Goal: Task Accomplishment & Management: Manage account settings

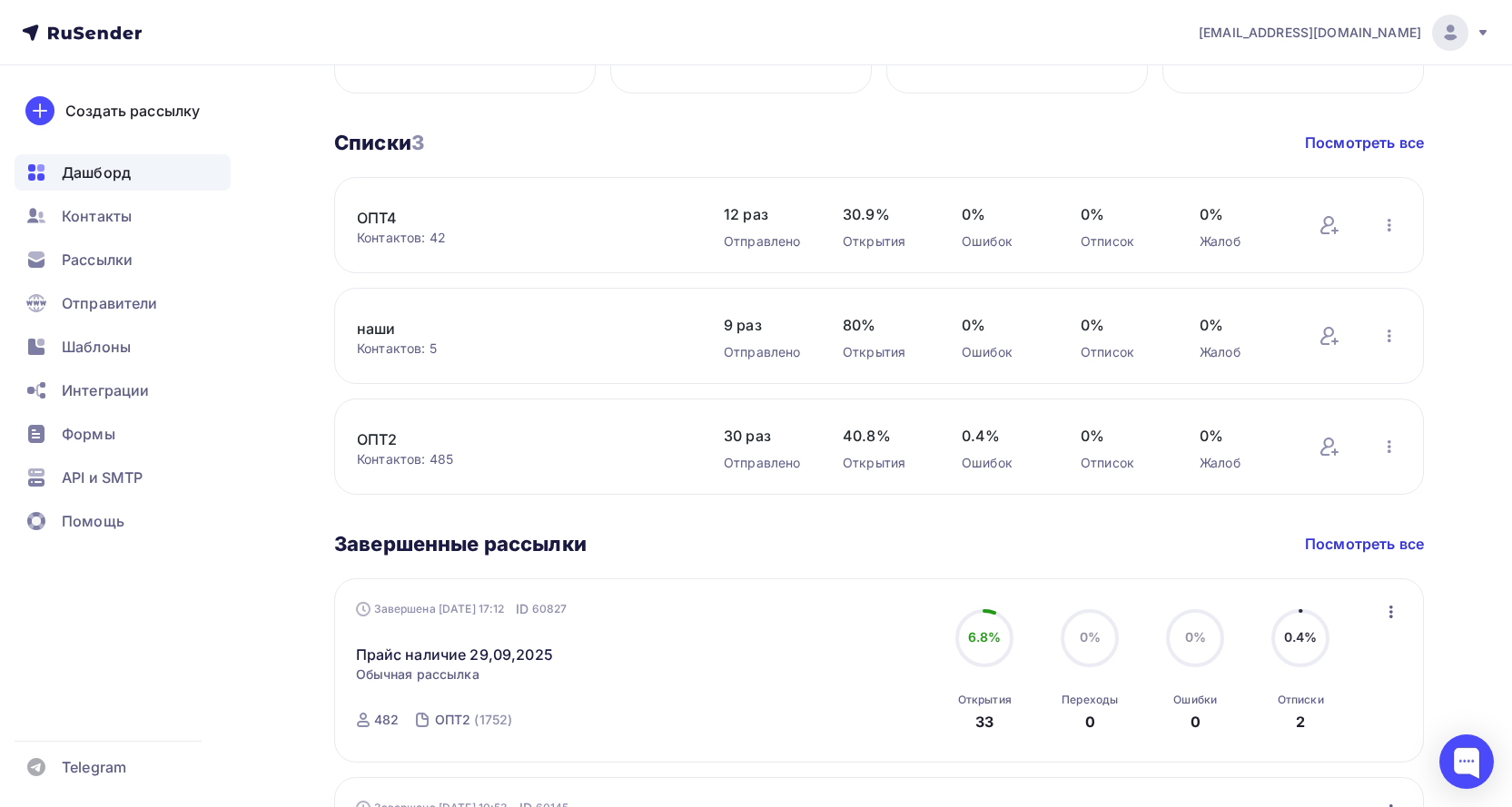
scroll to position [908, 0]
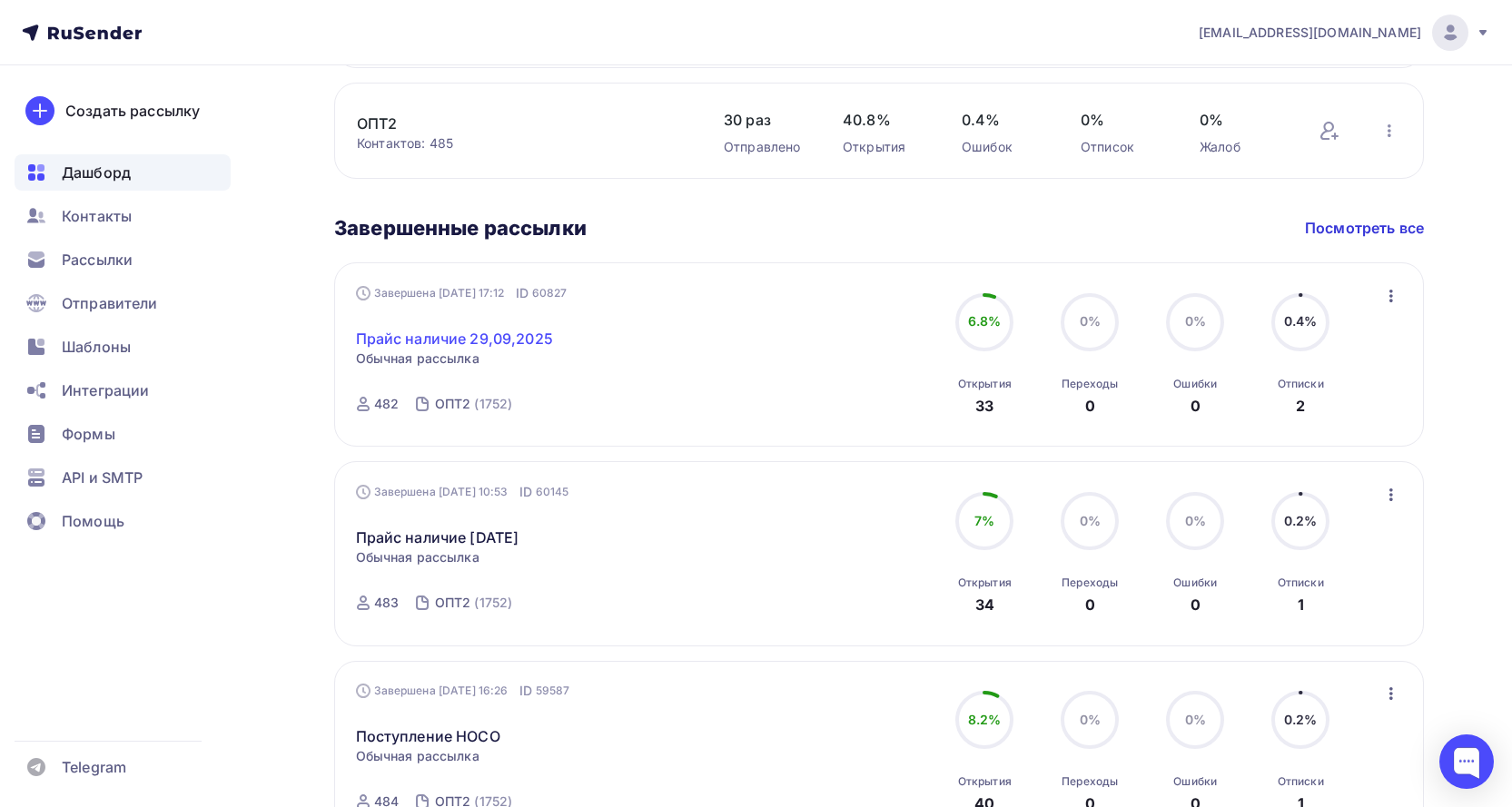
click at [474, 338] on link "Прайс наличие 29,09,2025" at bounding box center [454, 339] width 197 height 22
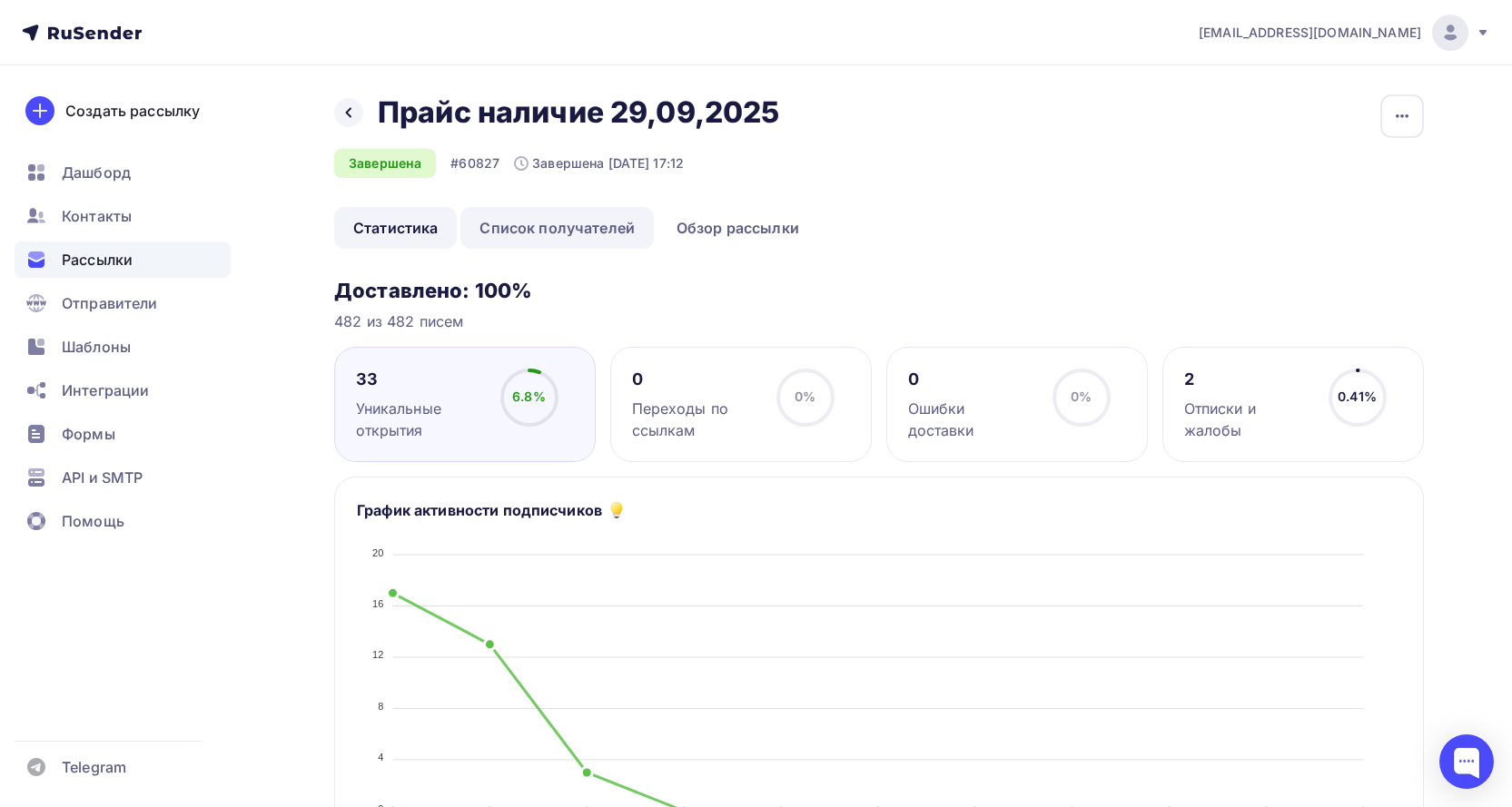
click at [580, 228] on link "Список получателей" at bounding box center [558, 228] width 194 height 42
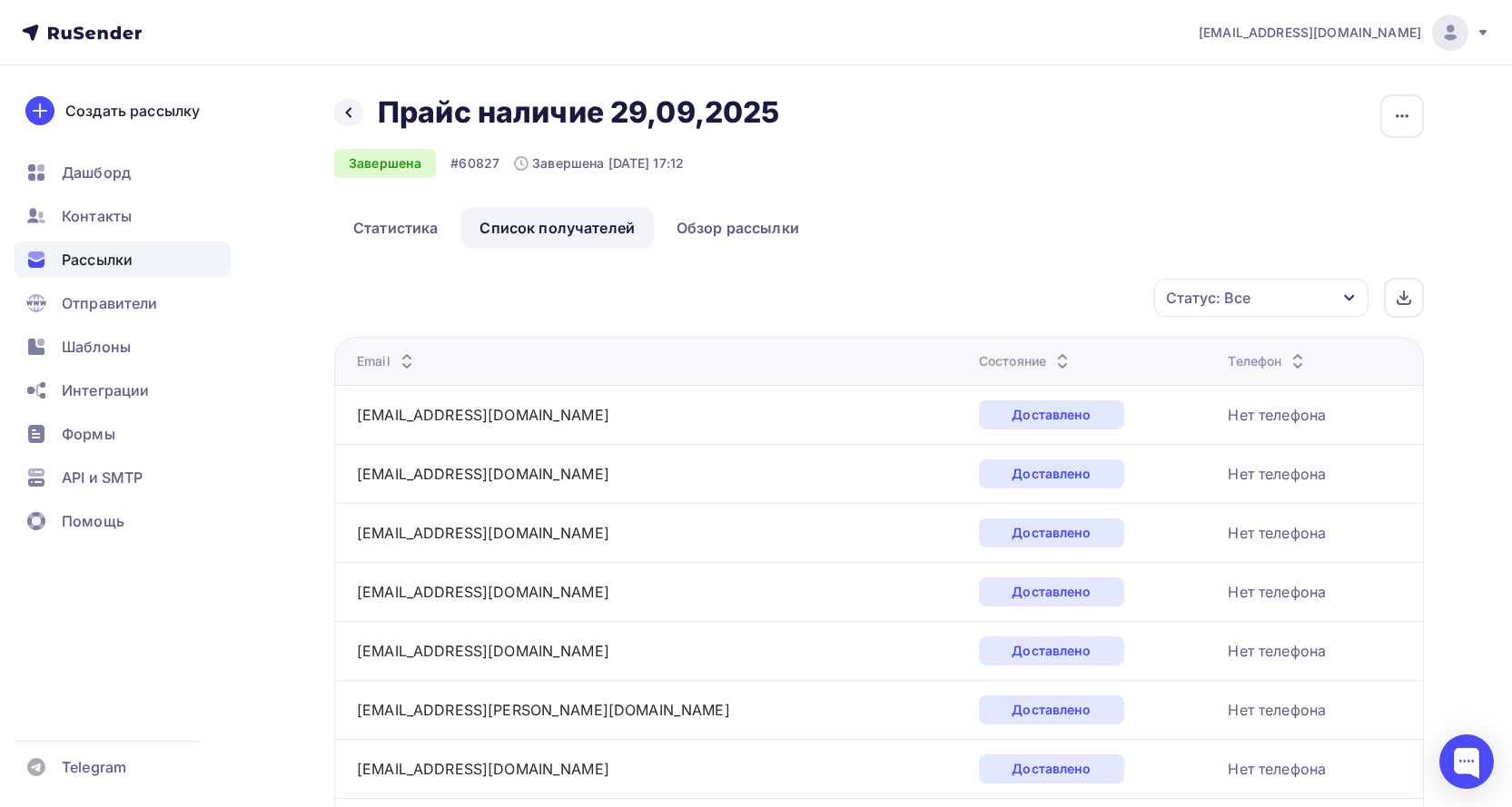
click at [1211, 298] on div "Статус: Все" at bounding box center [1208, 298] width 84 height 22
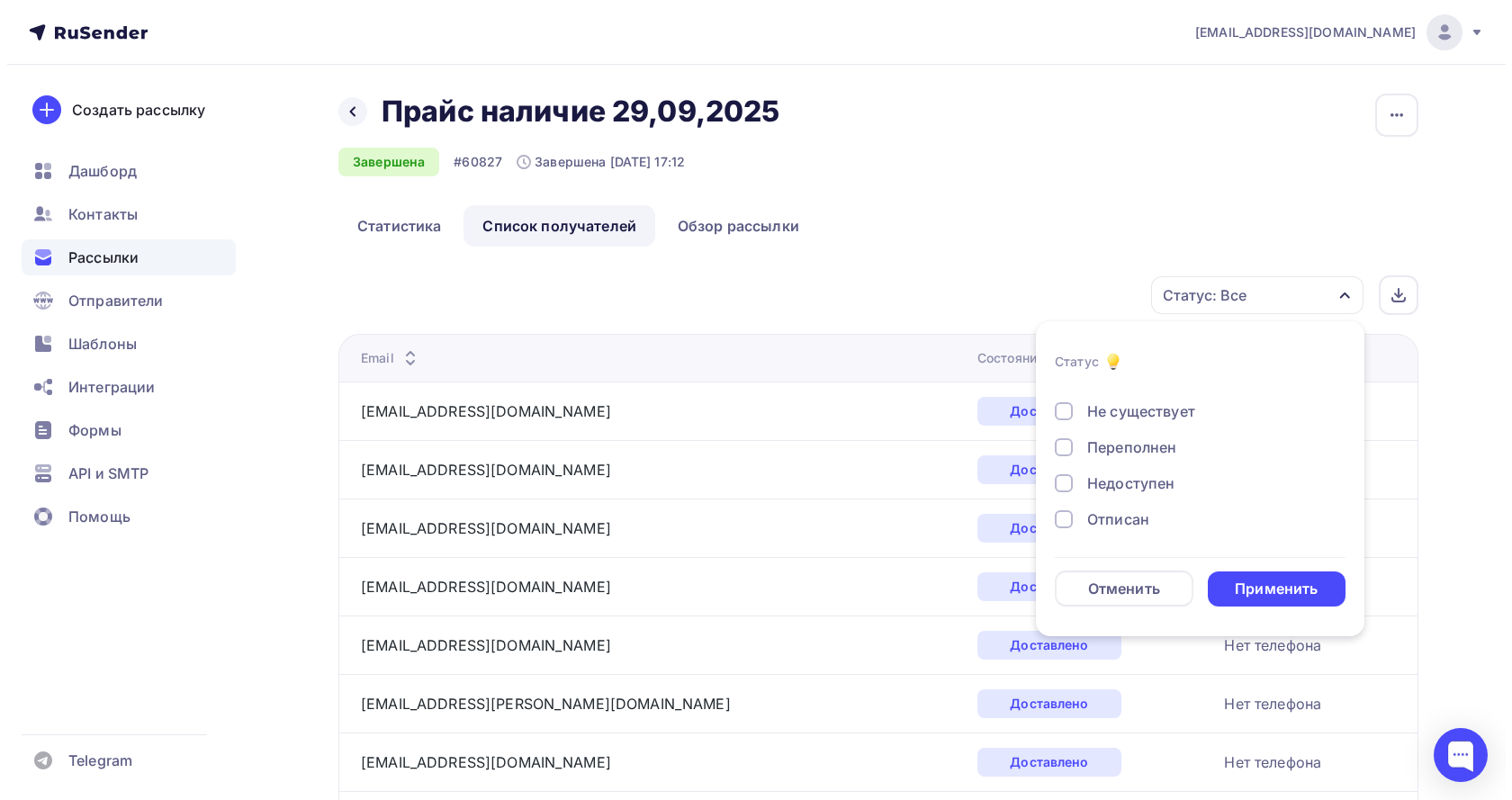
scroll to position [167, 0]
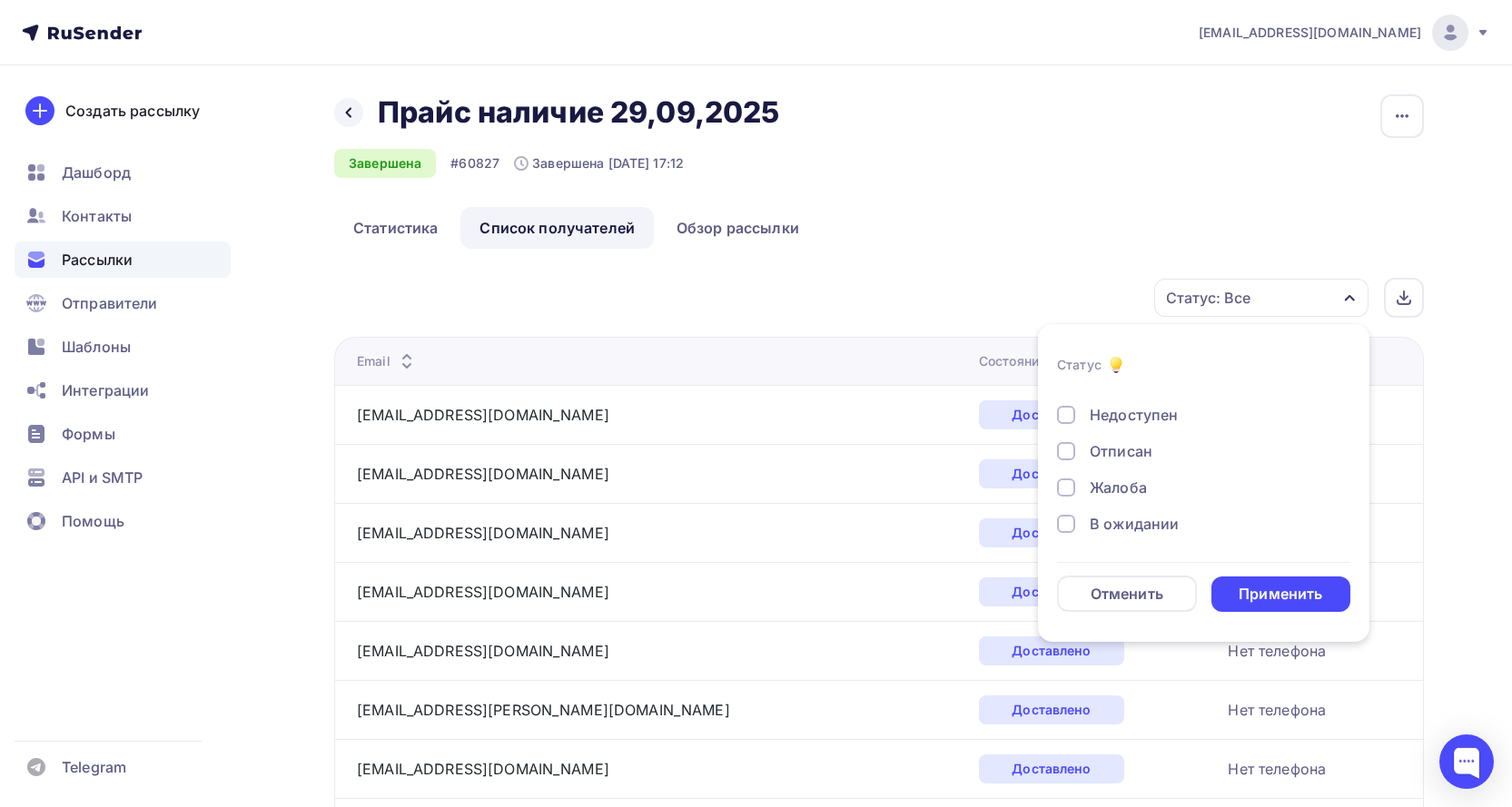
click at [1116, 451] on div "Отписан" at bounding box center [1121, 451] width 63 height 22
click at [1303, 590] on div "Применить" at bounding box center [1280, 594] width 83 height 21
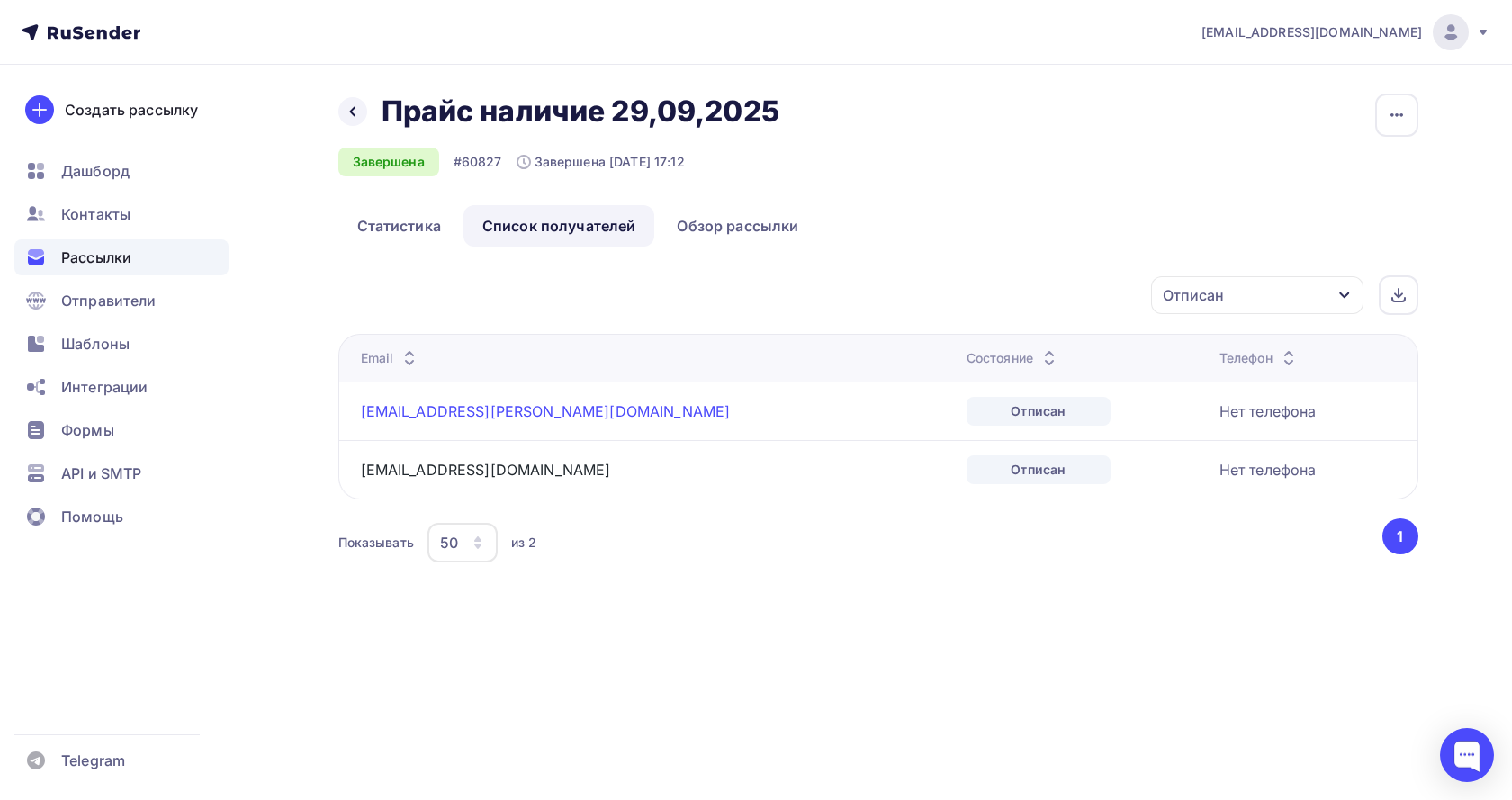
click at [426, 409] on link "hov-kirakosyan@mail.ru" at bounding box center [546, 411] width 370 height 18
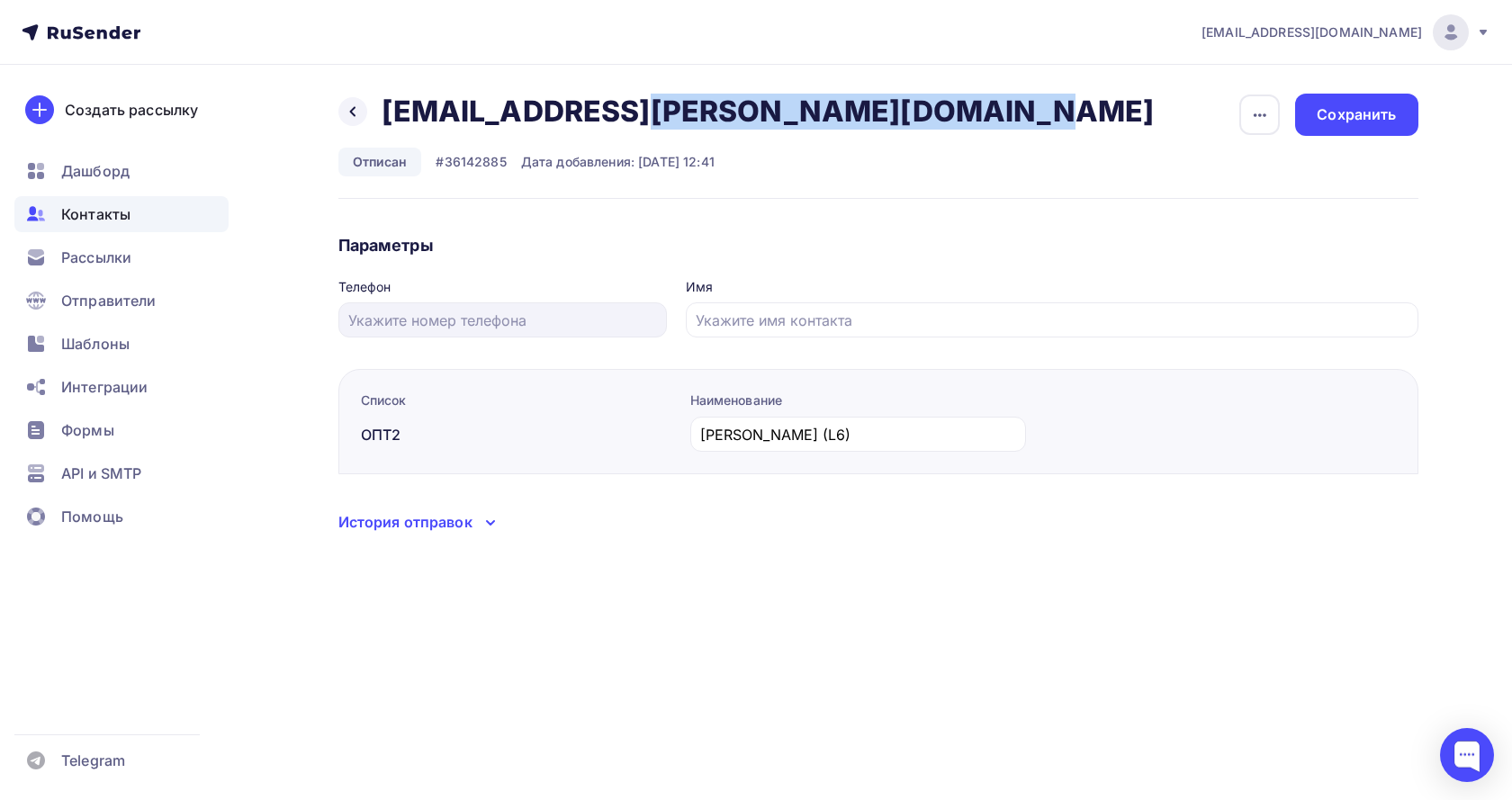
drag, startPoint x: 732, startPoint y: 111, endPoint x: 379, endPoint y: 110, distance: 353.0
click at [379, 110] on div "Назад hov-kirakosyan@mail.ru hov-kirakosyan@mail.ru Удалить" at bounding box center [752, 111] width 829 height 36
copy h2 "hov-kirakosyan@mail.ru"
click at [98, 208] on span "Контакты" at bounding box center [96, 214] width 69 height 22
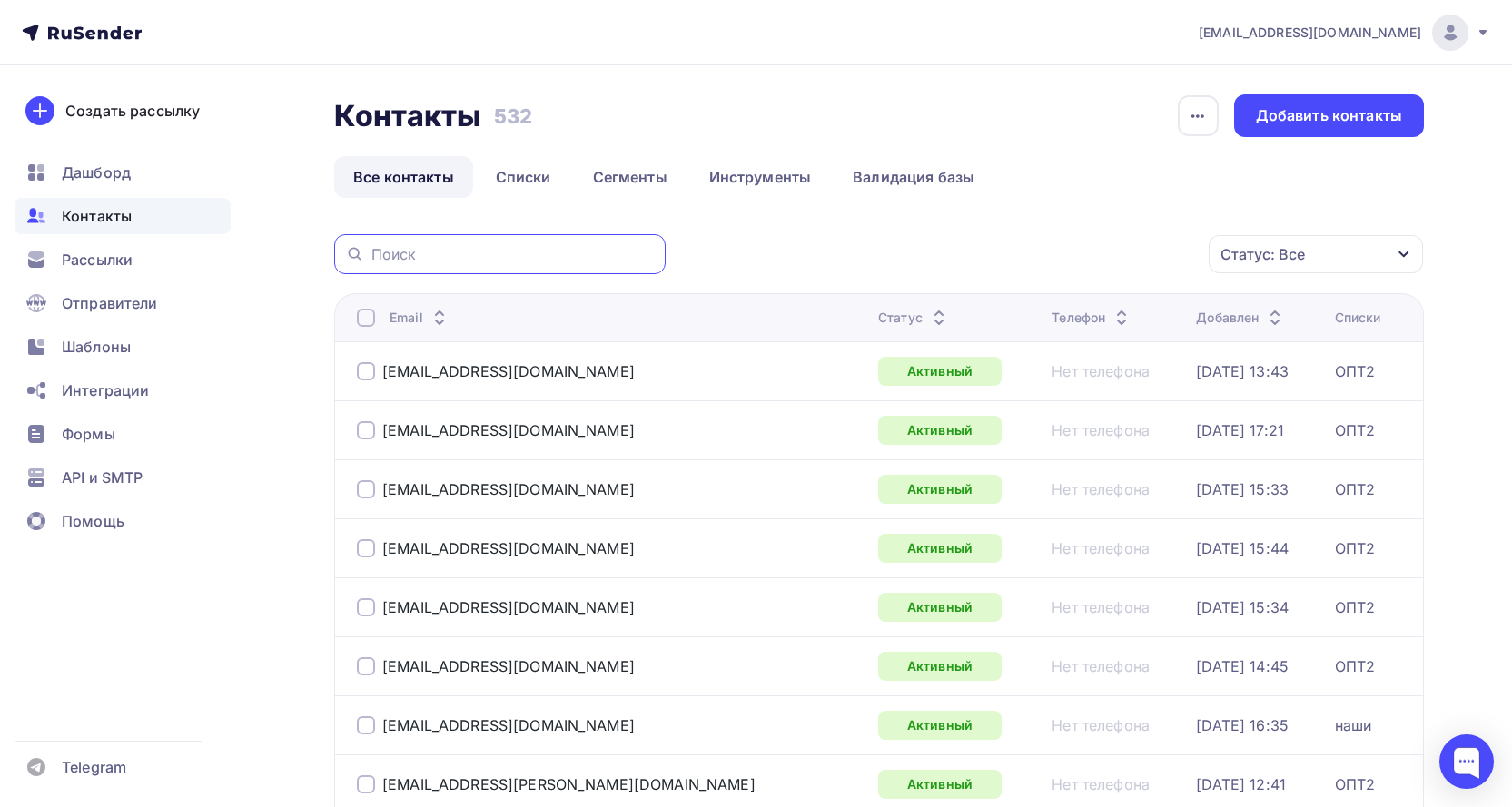
click at [419, 251] on input "text" at bounding box center [513, 254] width 283 height 20
paste input "hov-kirakosyan@mail.ru"
type input "hov-kirakosyan@mail.ru"
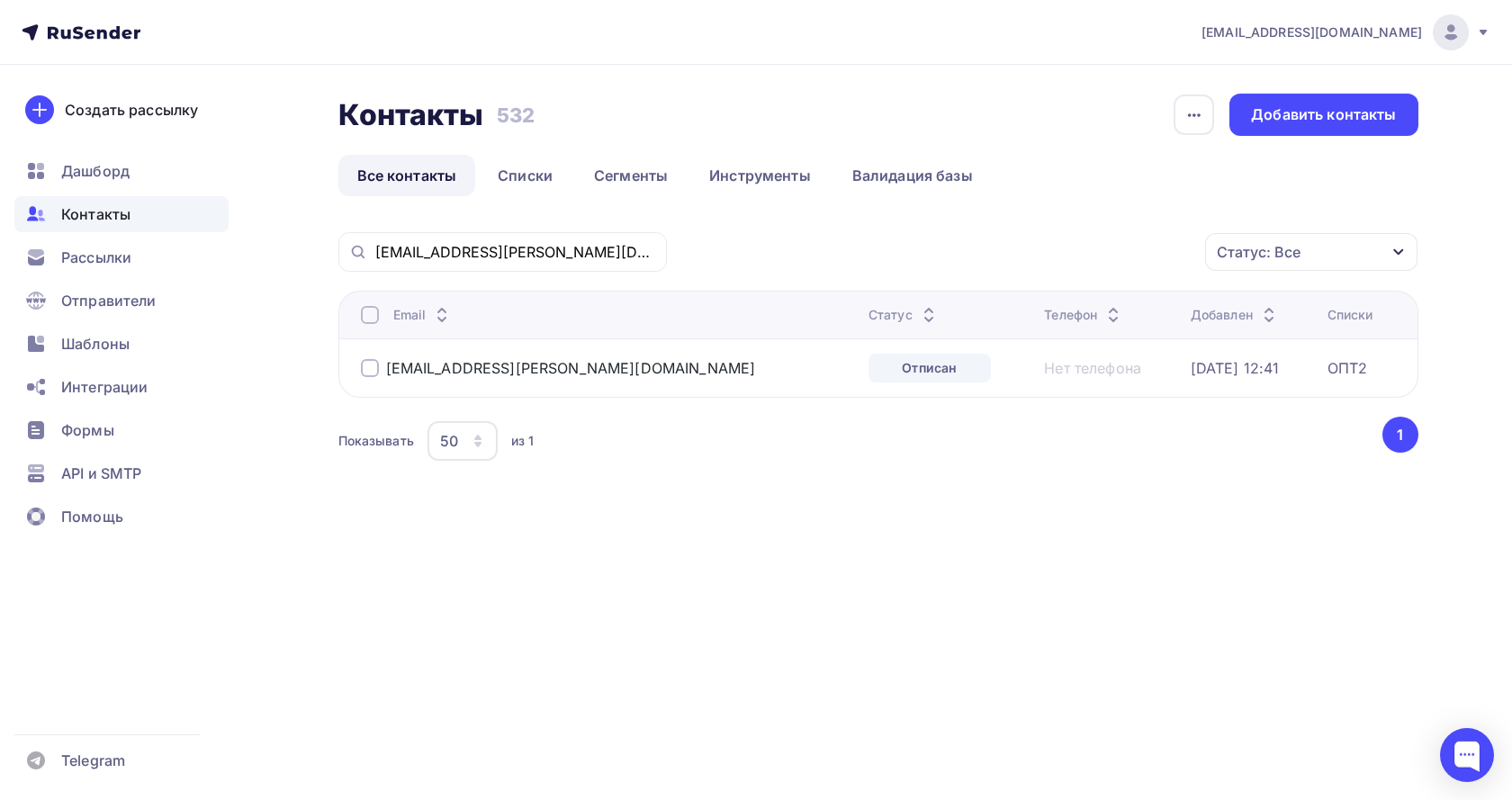
click at [373, 367] on div at bounding box center [370, 368] width 18 height 18
click at [1082, 260] on div "Действие" at bounding box center [1071, 252] width 237 height 35
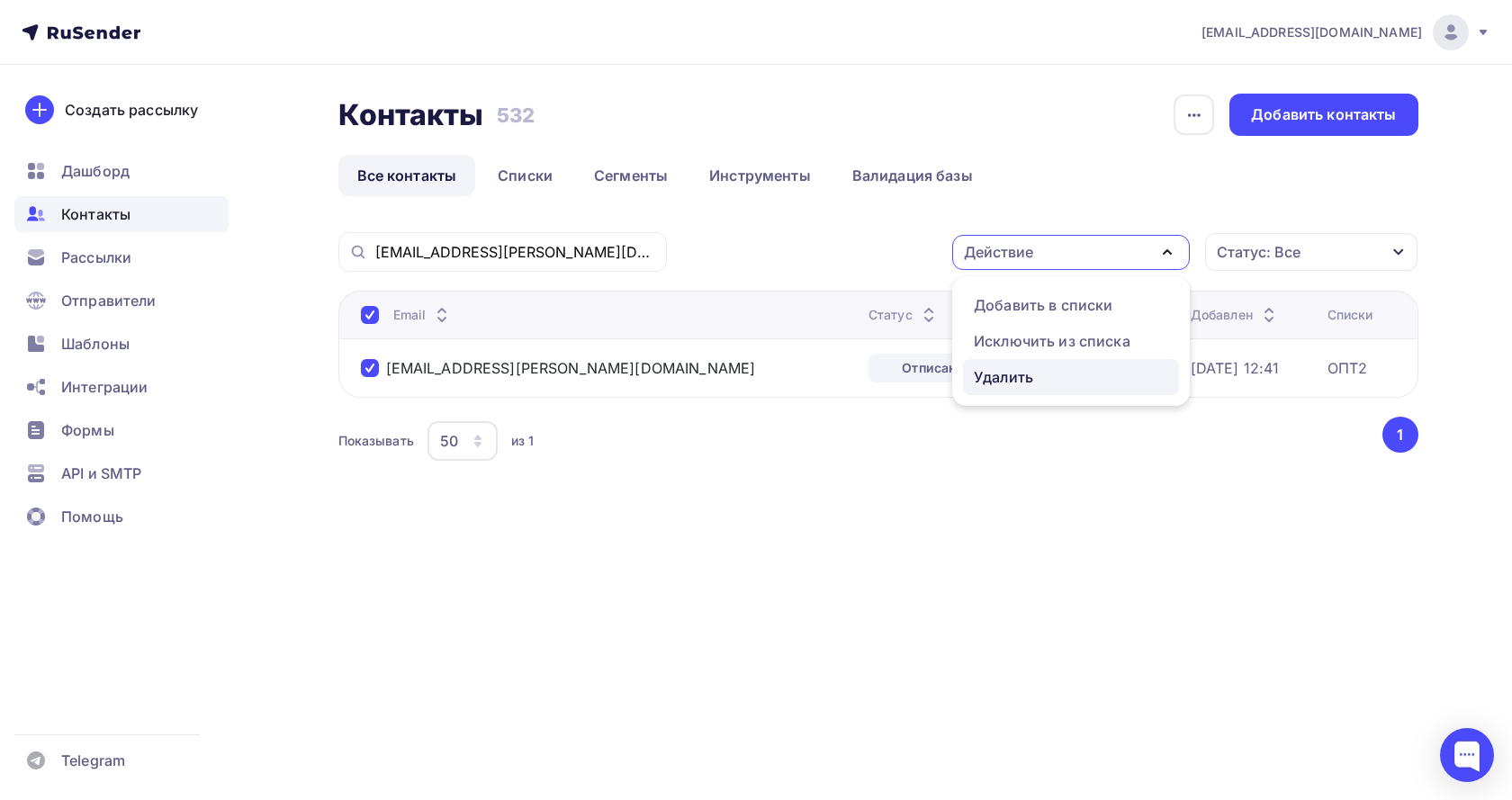
click at [1036, 386] on div "Удалить" at bounding box center [1071, 377] width 195 height 22
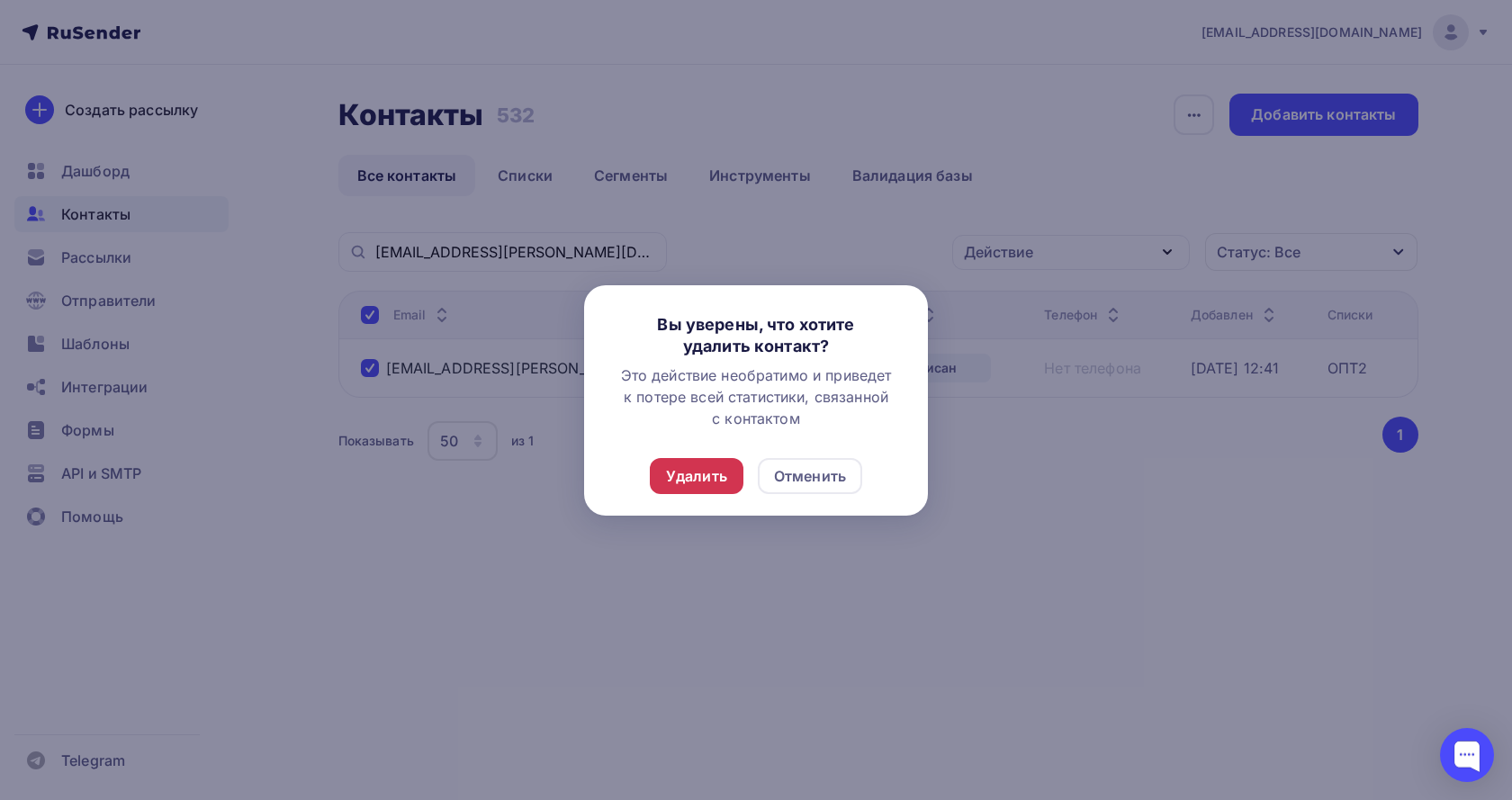
click at [715, 472] on div "Удалить" at bounding box center [697, 476] width 62 height 22
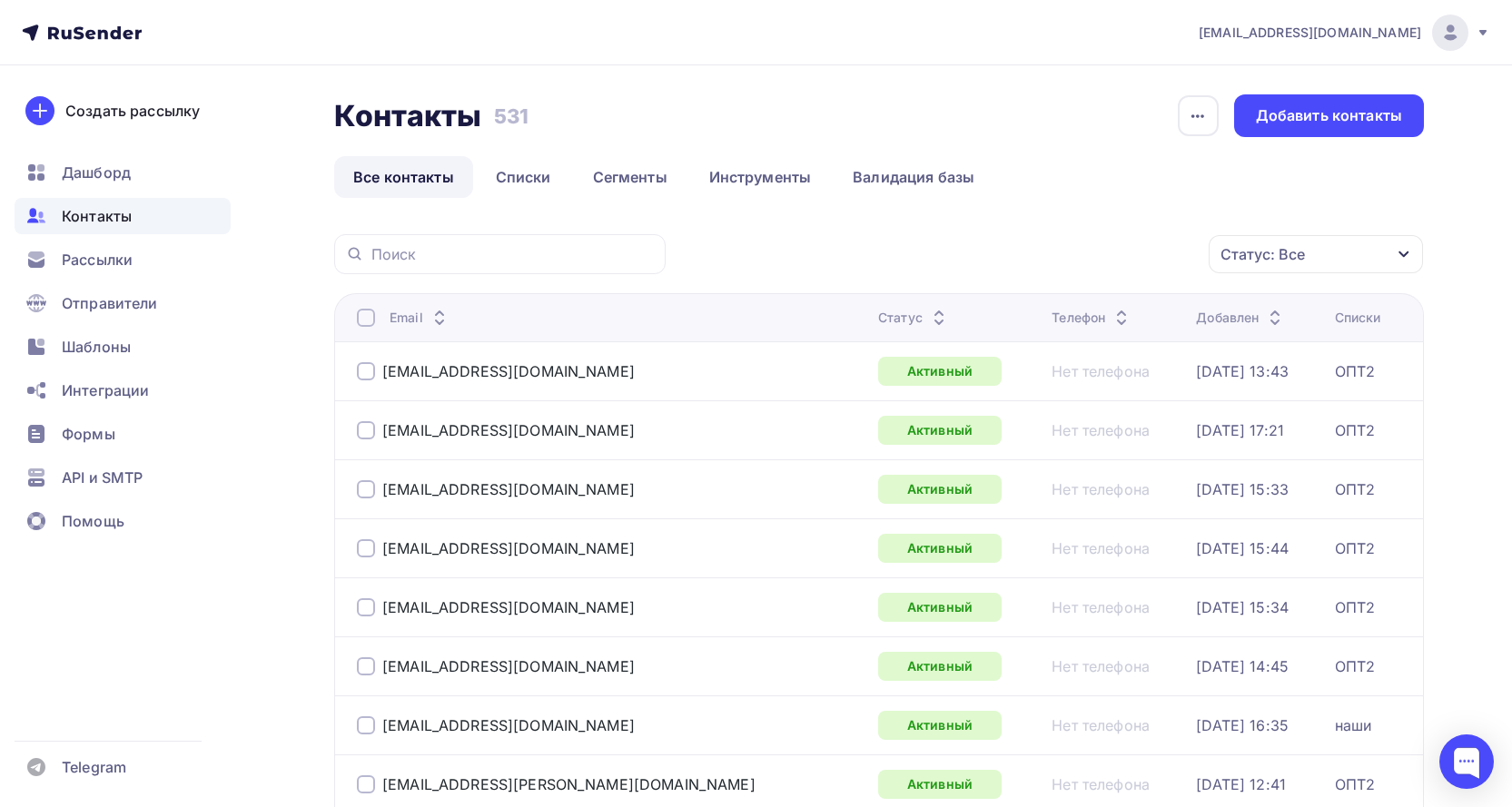
click at [1293, 248] on div "Статус: Все" at bounding box center [1262, 254] width 84 height 22
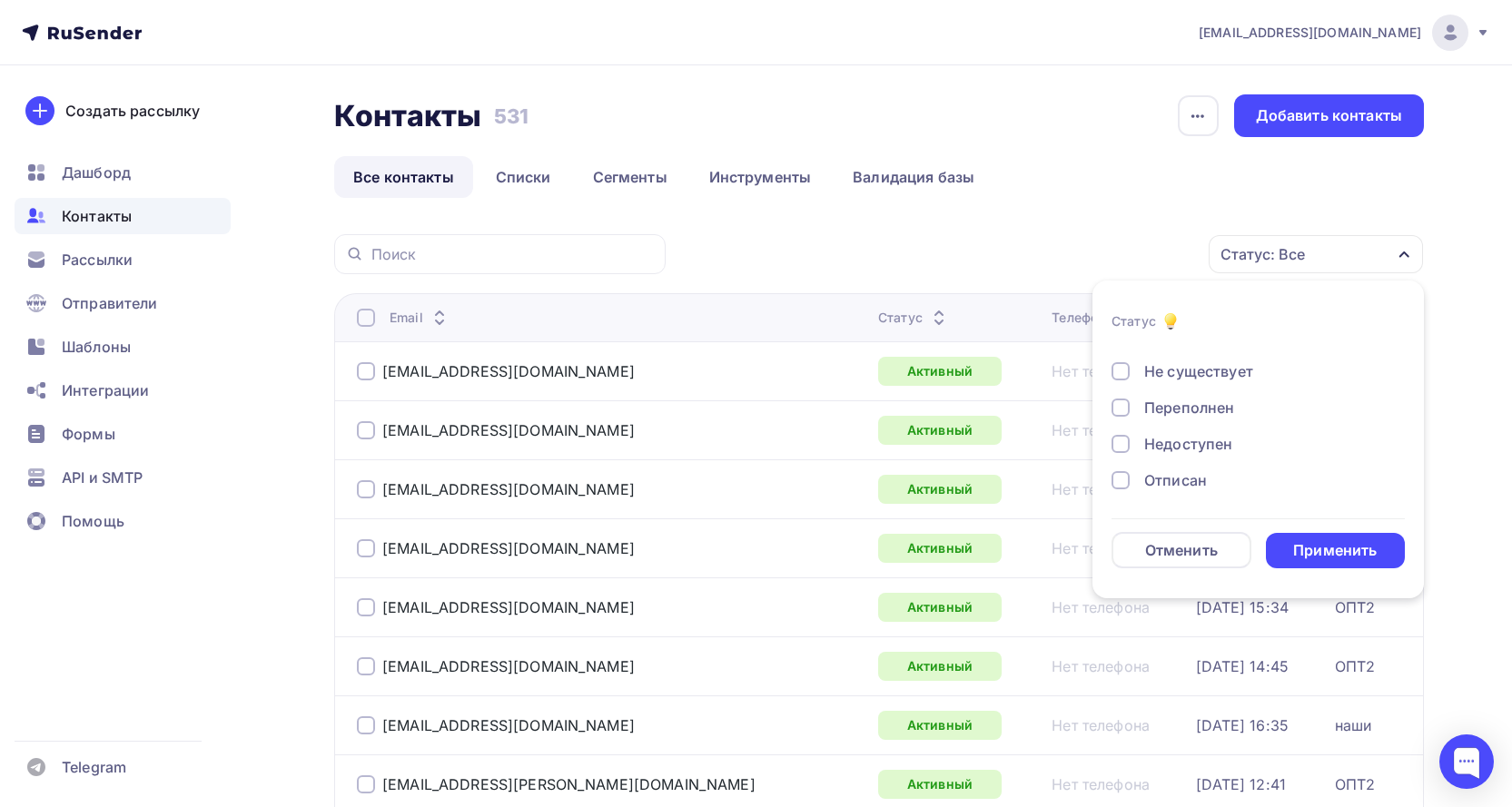
scroll to position [132, 0]
click at [1174, 414] on div "Отписан" at bounding box center [1175, 408] width 63 height 22
click at [1326, 554] on div "Применить" at bounding box center [1334, 550] width 83 height 21
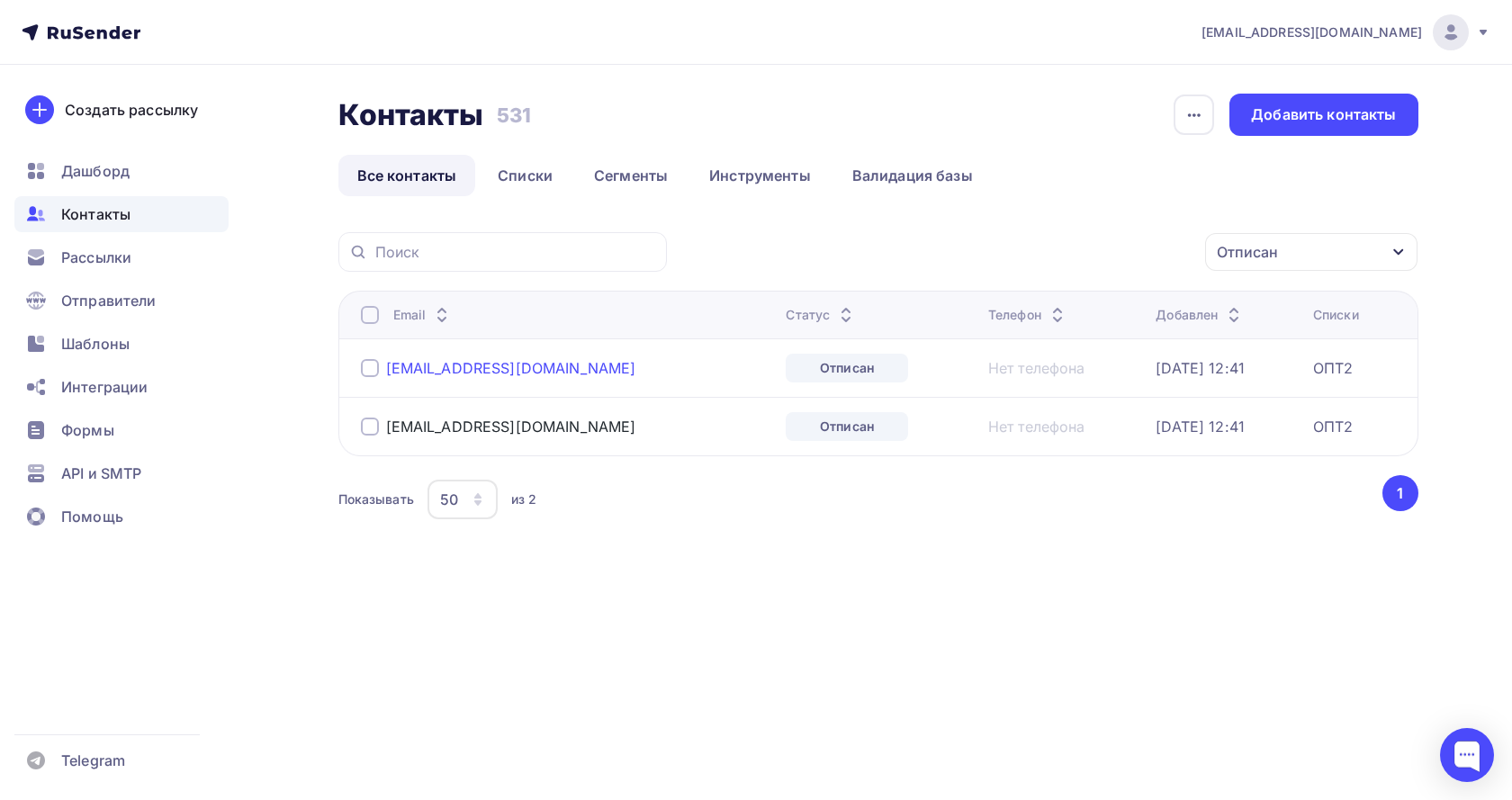
click at [448, 363] on div "[EMAIL_ADDRESS][DOMAIN_NAME]" at bounding box center [511, 368] width 250 height 18
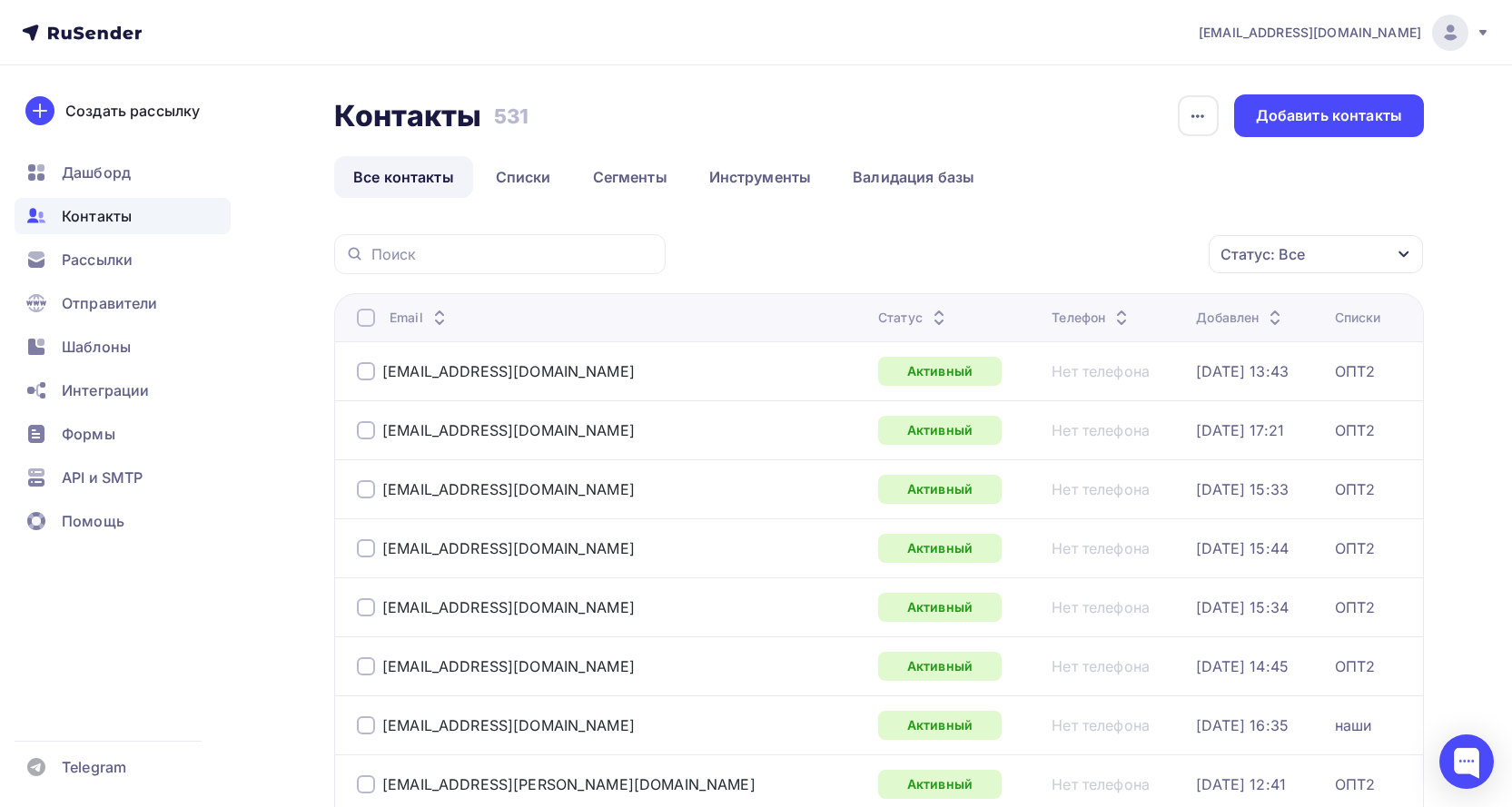
click at [1272, 258] on div "Статус: Все" at bounding box center [1262, 254] width 84 height 22
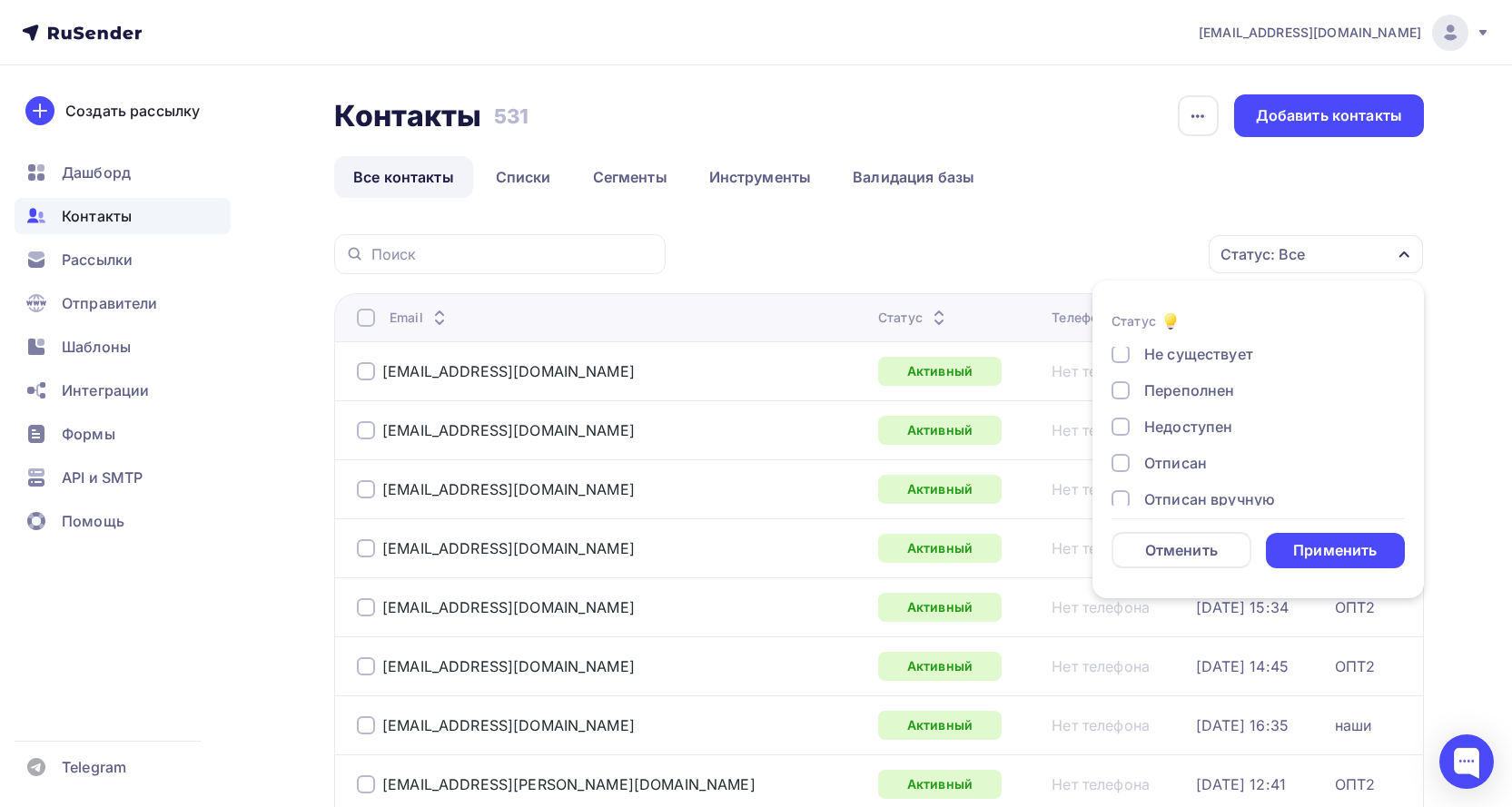
scroll to position [132, 0]
click at [1186, 410] on div "Отписан" at bounding box center [1175, 408] width 63 height 22
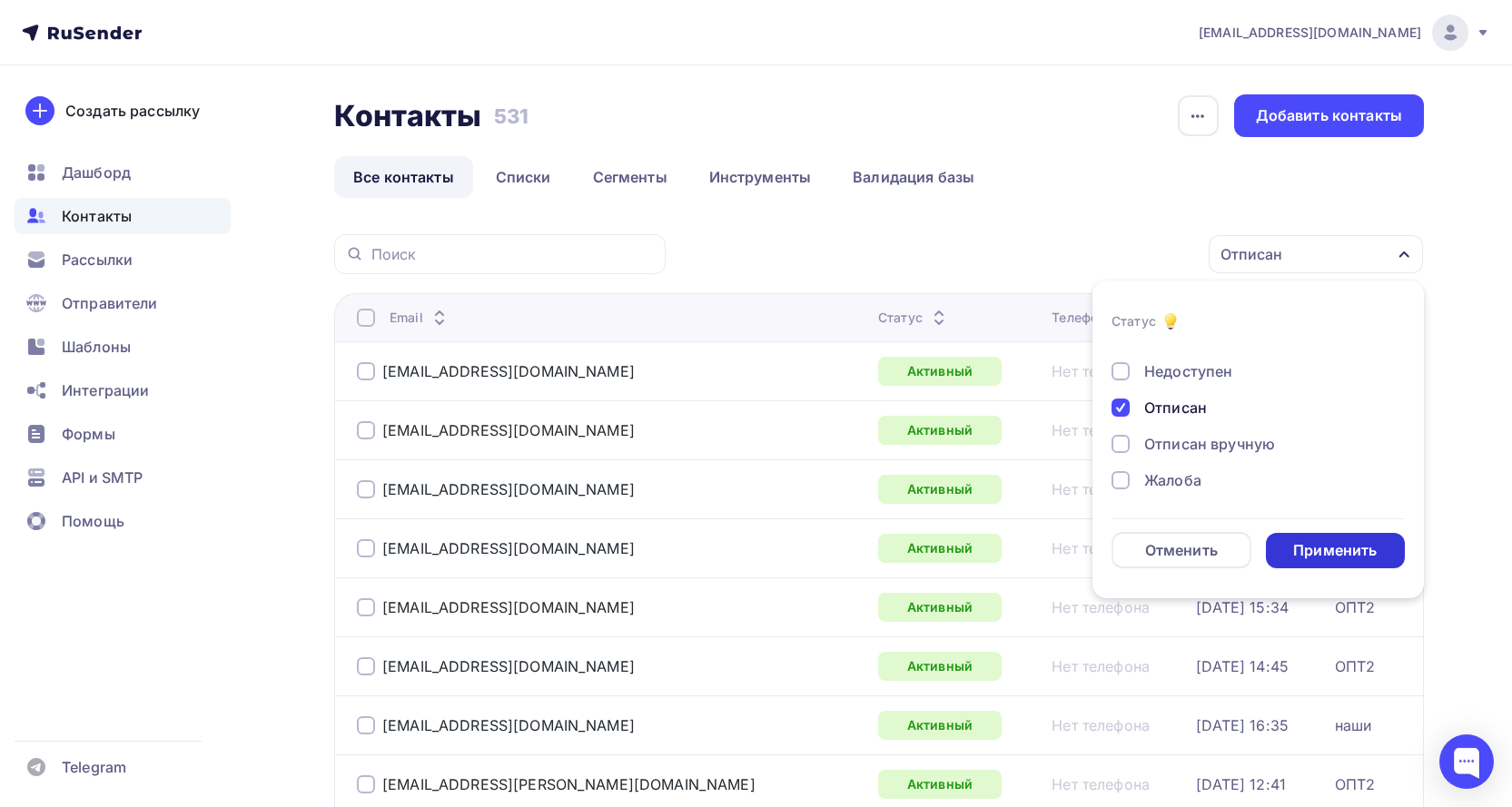
drag, startPoint x: 1311, startPoint y: 548, endPoint x: 1354, endPoint y: 522, distance: 50.2
click at [1312, 549] on div "Применить" at bounding box center [1334, 550] width 83 height 21
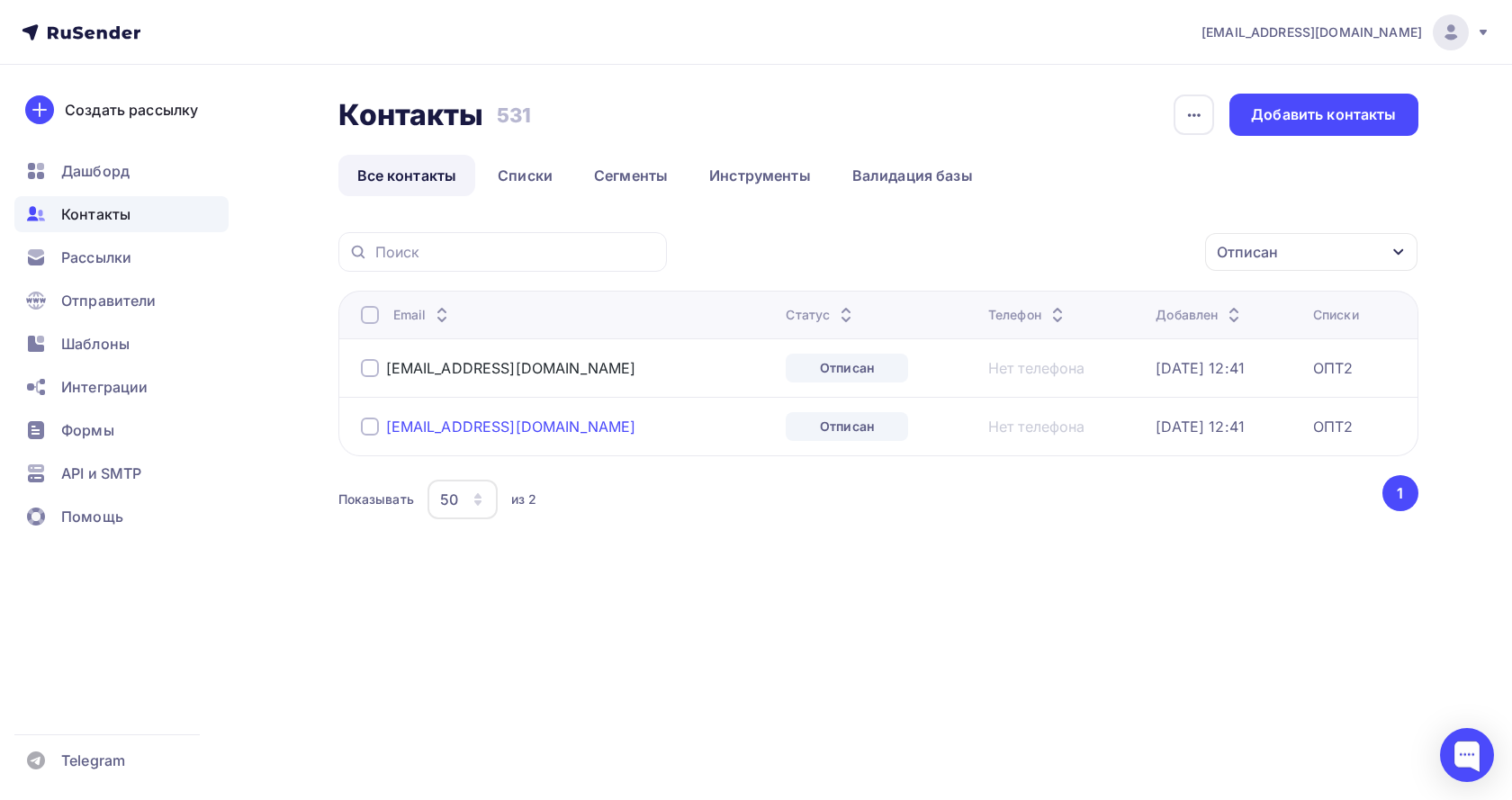
click at [490, 422] on div "[EMAIL_ADDRESS][DOMAIN_NAME]" at bounding box center [511, 427] width 250 height 18
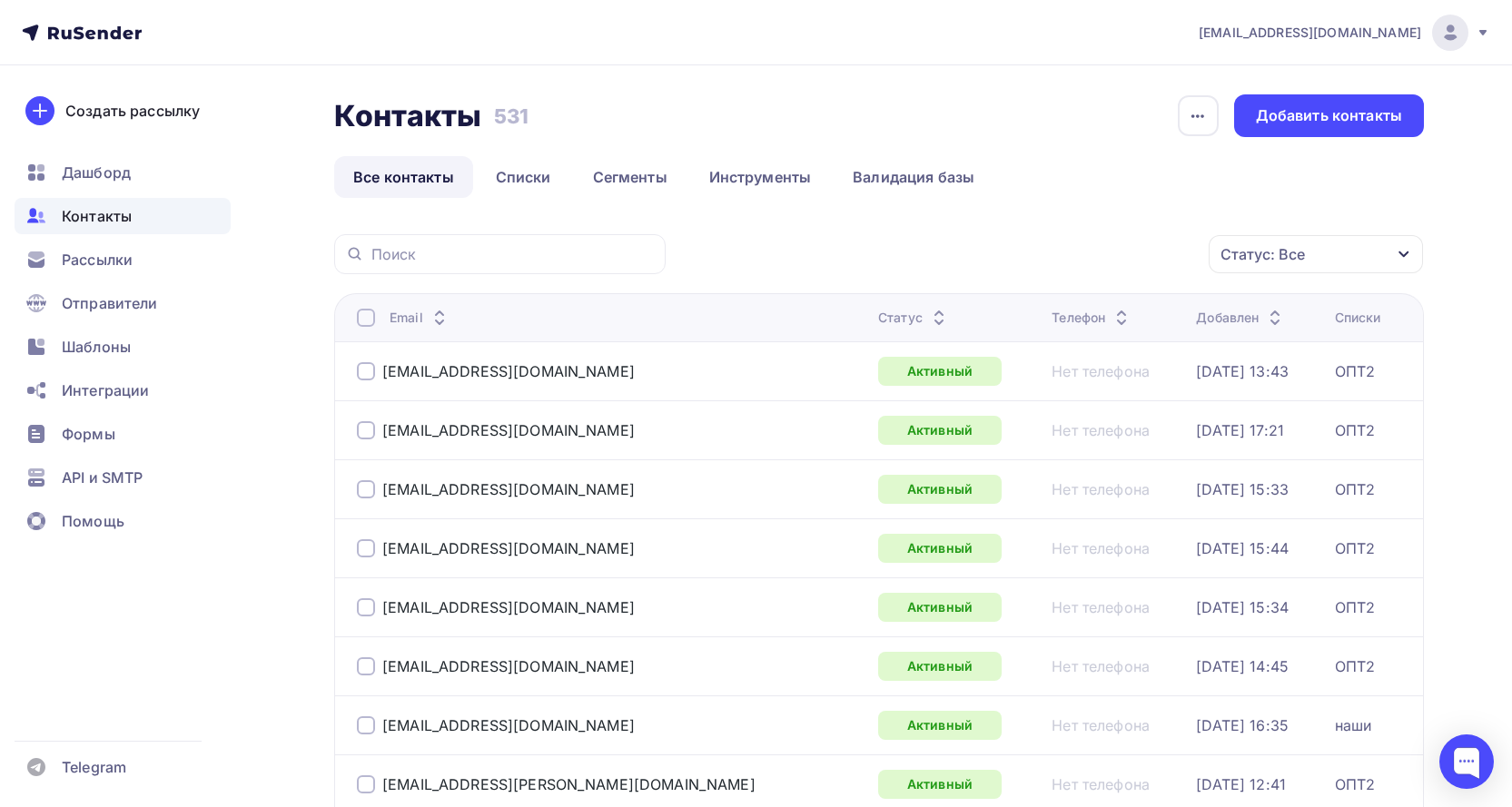
click at [1278, 246] on div "Статус: Все" at bounding box center [1262, 254] width 84 height 22
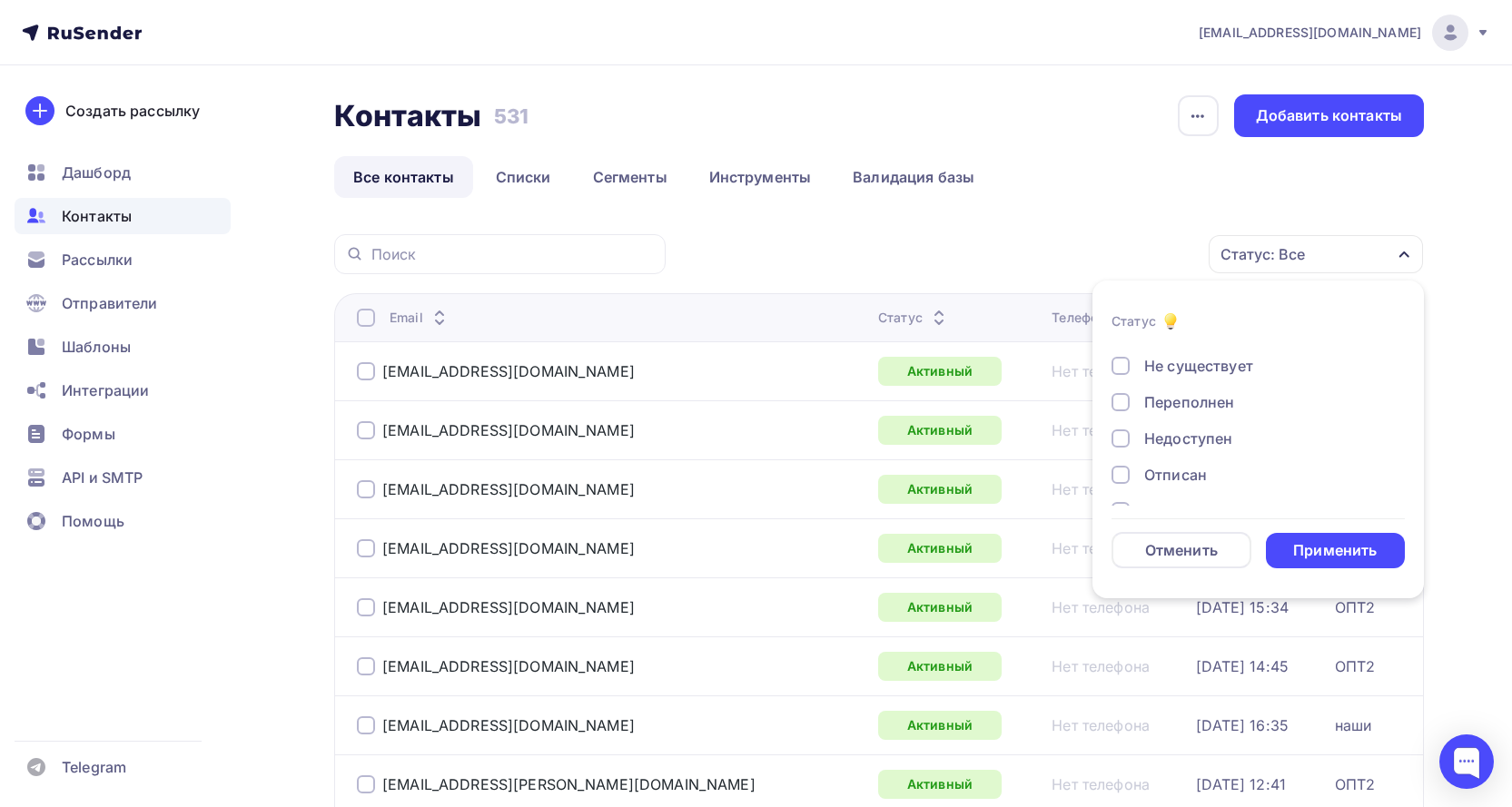
scroll to position [132, 0]
click at [1175, 406] on div "Отписан" at bounding box center [1175, 408] width 63 height 22
drag, startPoint x: 1335, startPoint y: 545, endPoint x: 1380, endPoint y: 510, distance: 57.0
click at [1336, 545] on div "Применить" at bounding box center [1334, 550] width 83 height 21
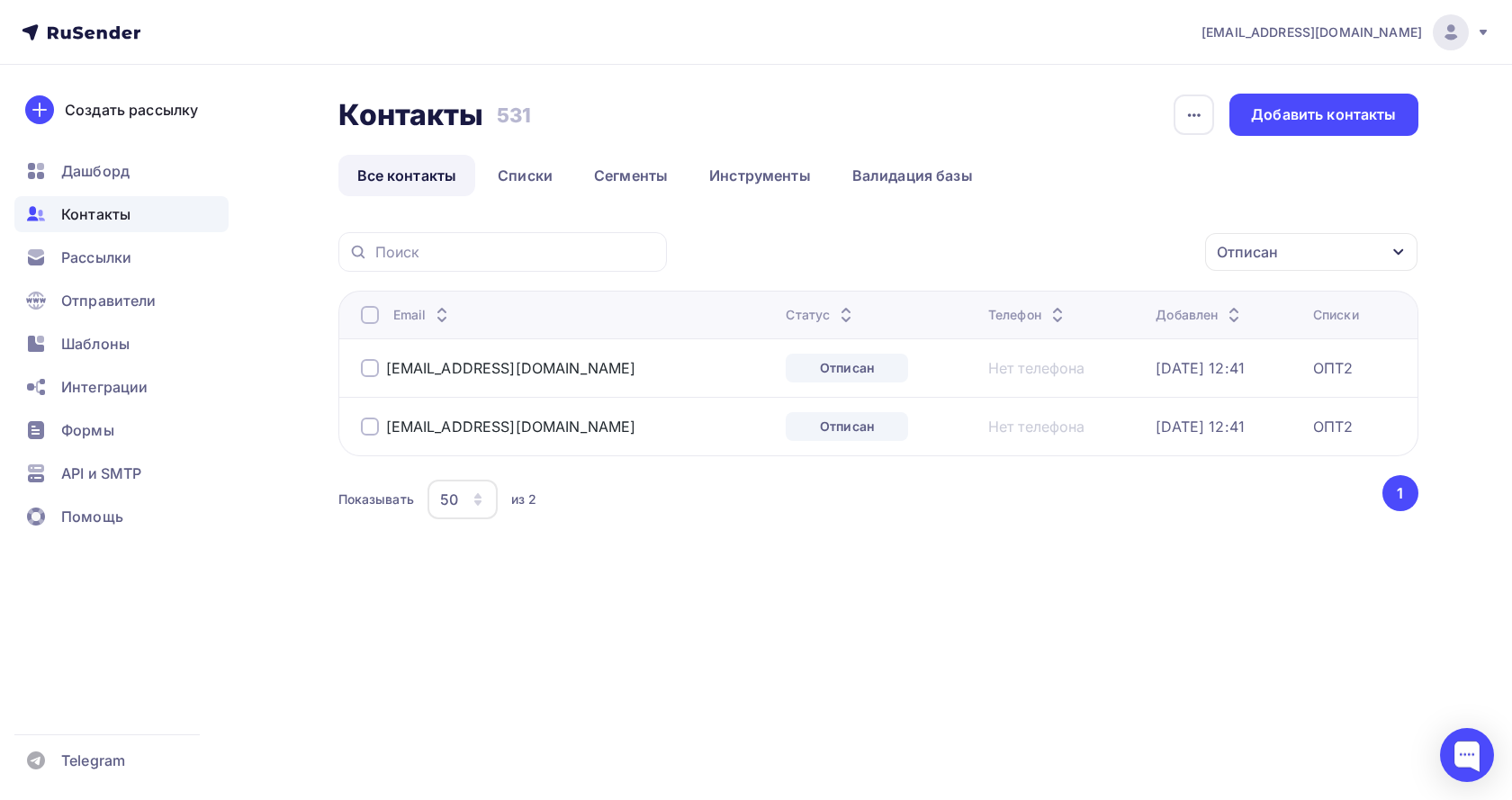
drag, startPoint x: 372, startPoint y: 368, endPoint x: 371, endPoint y: 397, distance: 29.0
click at [371, 368] on div at bounding box center [370, 368] width 18 height 18
click at [368, 422] on div at bounding box center [370, 427] width 18 height 18
click at [1085, 245] on div "Действие" at bounding box center [1071, 252] width 237 height 35
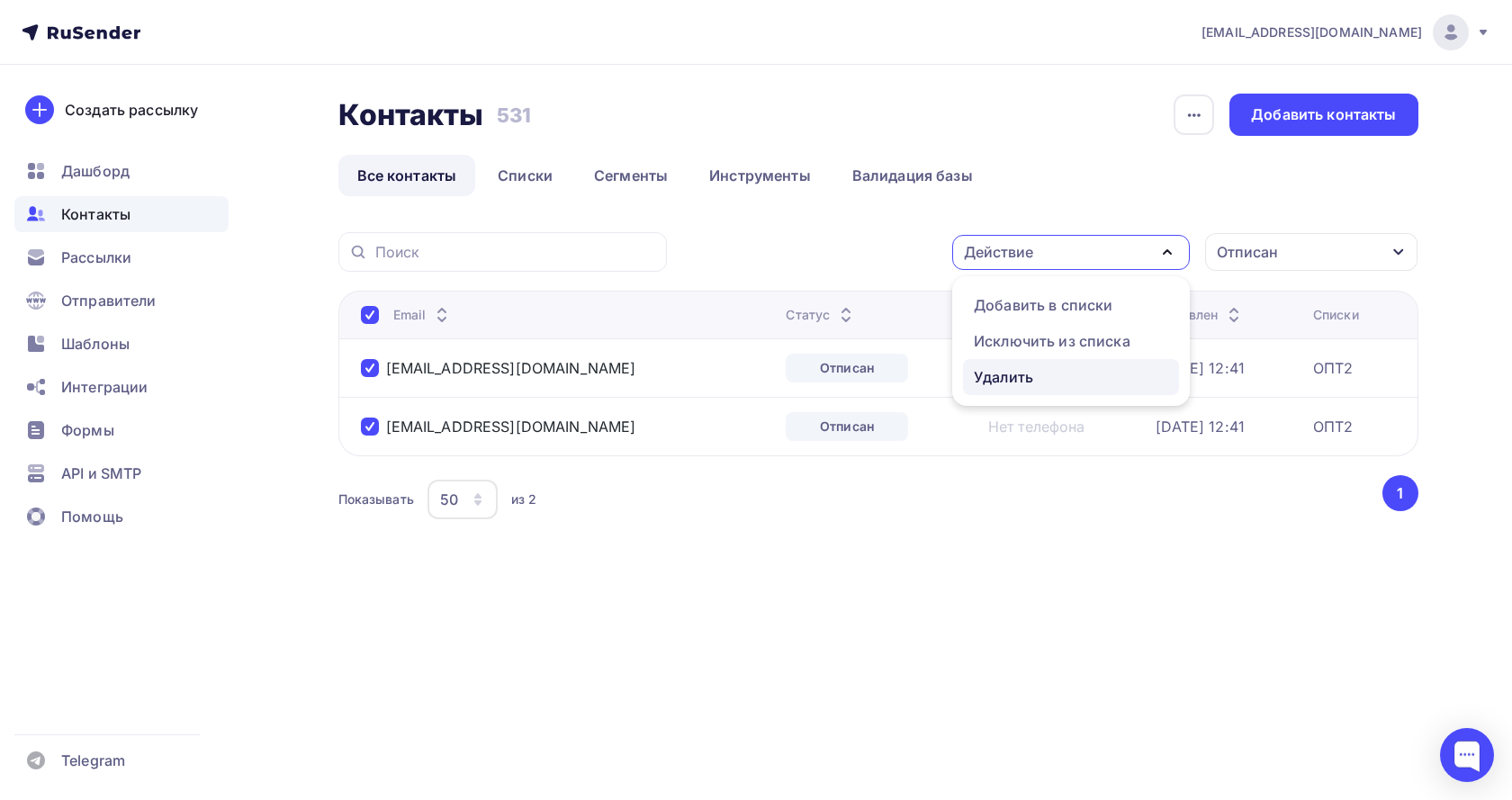
click at [1029, 381] on div "Удалить" at bounding box center [1004, 377] width 60 height 22
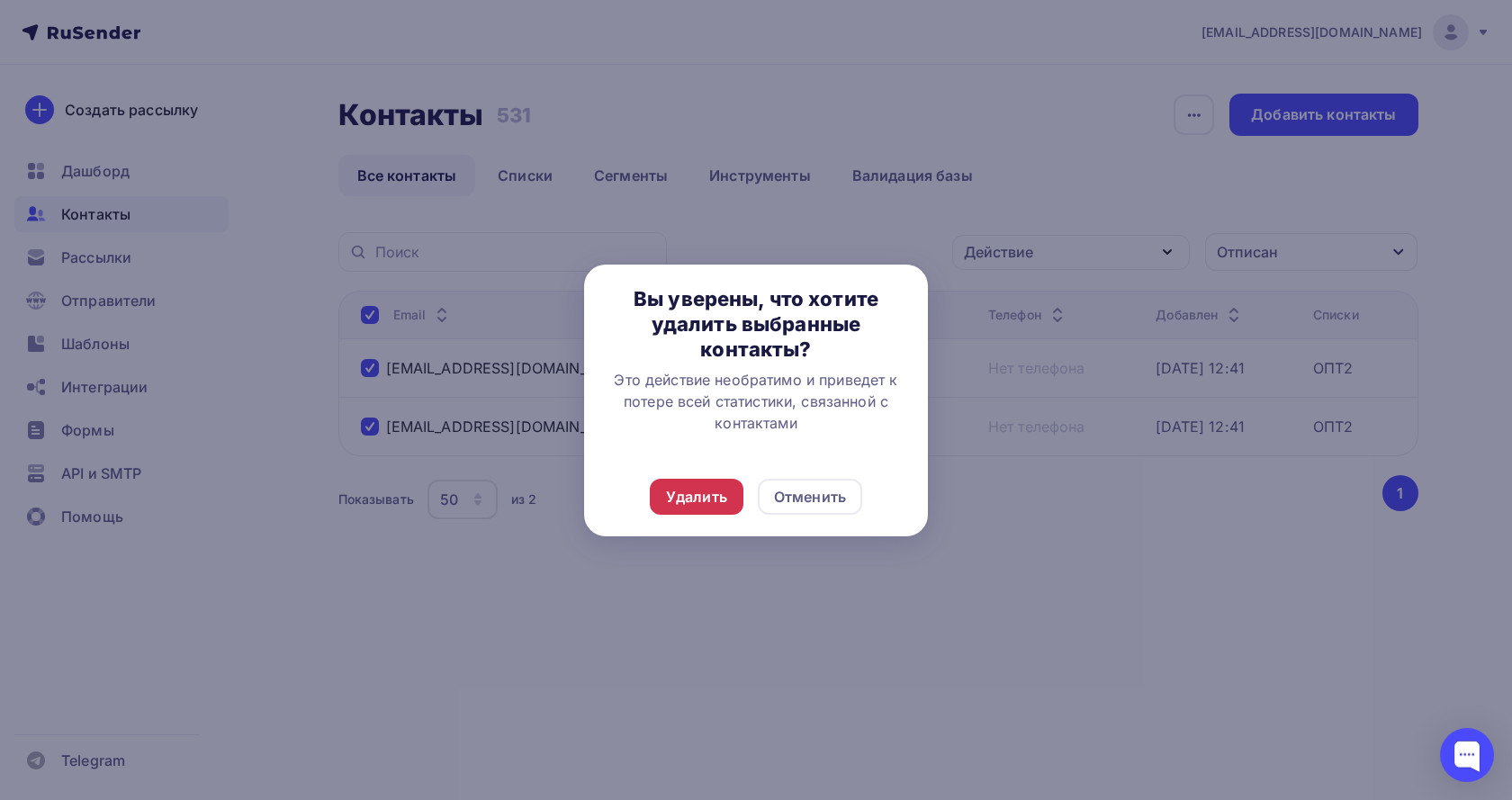
click at [694, 496] on div "Удалить" at bounding box center [697, 496] width 62 height 22
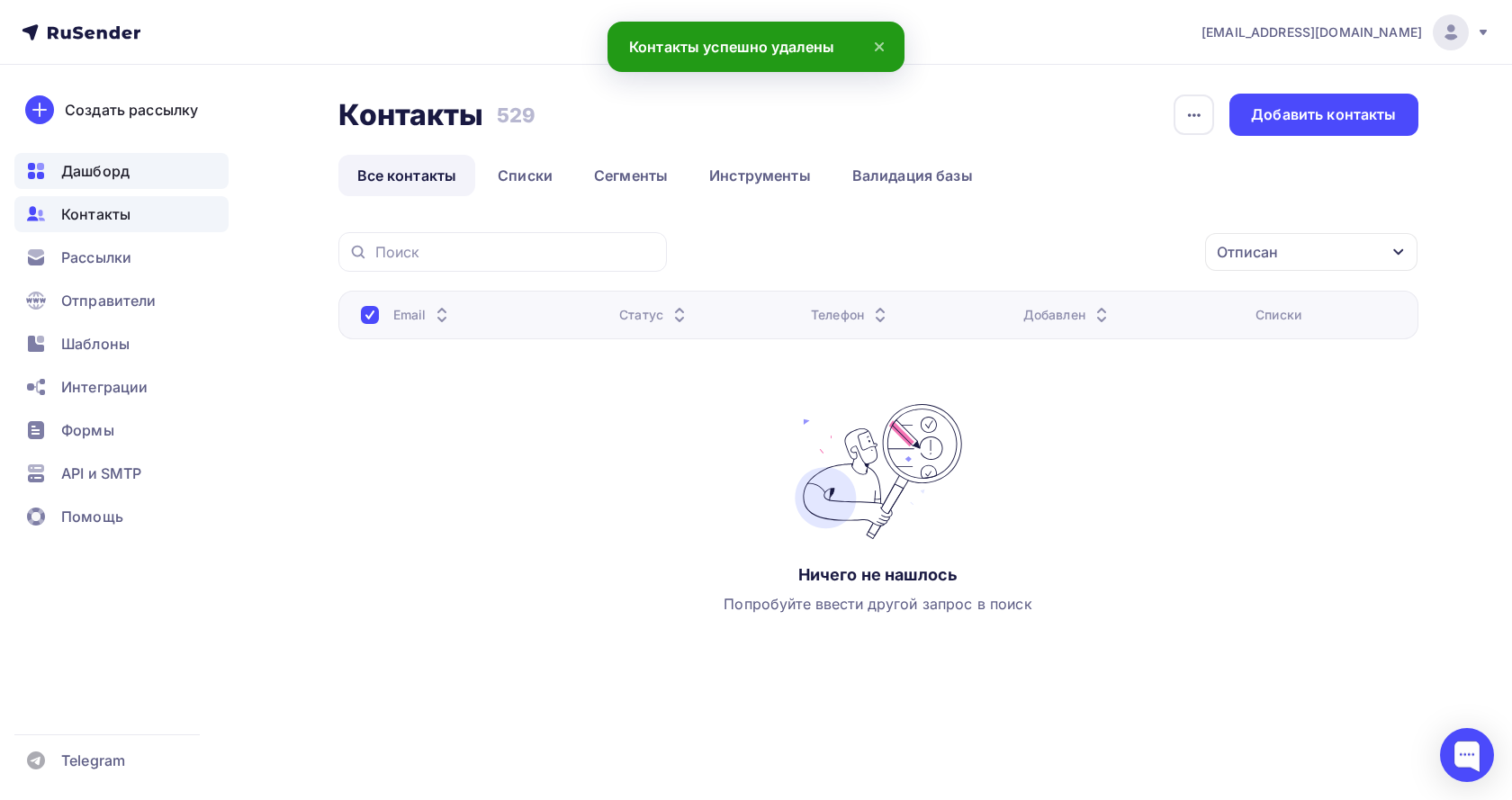
click at [92, 169] on span "Дашборд" at bounding box center [95, 171] width 68 height 22
